Goal: Find specific page/section: Find specific page/section

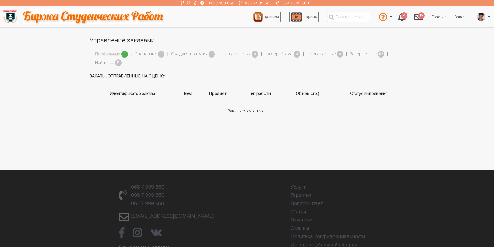
click at [109, 59] on li "Профильные 0" at bounding box center [115, 54] width 40 height 10
click at [109, 61] on link "Найти все" at bounding box center [104, 62] width 19 height 7
click at [108, 62] on link "Найти все" at bounding box center [104, 62] width 19 height 7
